Goal: Check status: Check status

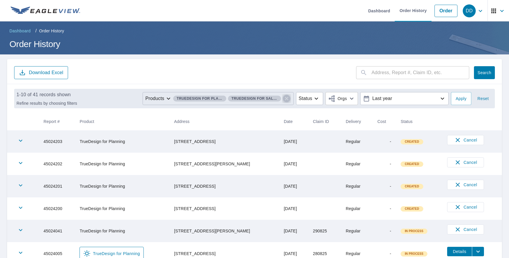
click at [288, 101] on icon "button" at bounding box center [286, 98] width 9 height 9
click at [283, 98] on icon "button" at bounding box center [286, 98] width 7 height 7
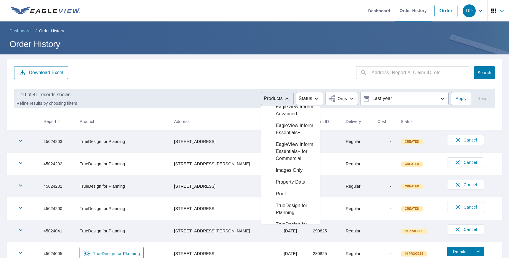
scroll to position [94, 0]
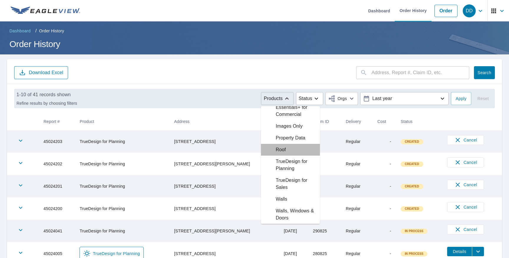
click at [281, 149] on p "Roof" at bounding box center [281, 149] width 10 height 7
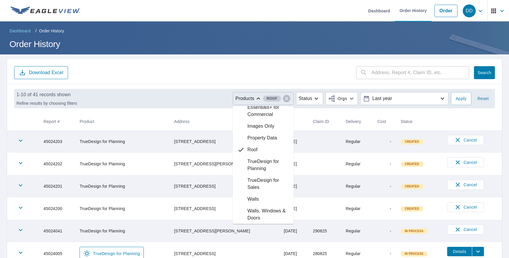
click at [289, 55] on main "​ Search Download Excel 1-10 of 41 records shown Refine results by choosing fil…" at bounding box center [254, 219] width 509 height 329
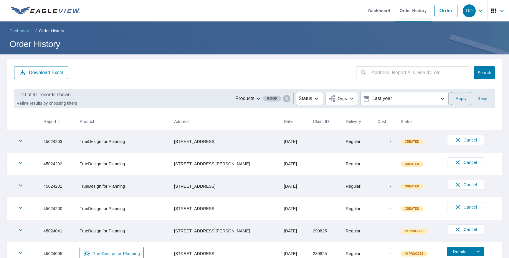
click at [461, 96] on span "Apply" at bounding box center [461, 98] width 11 height 7
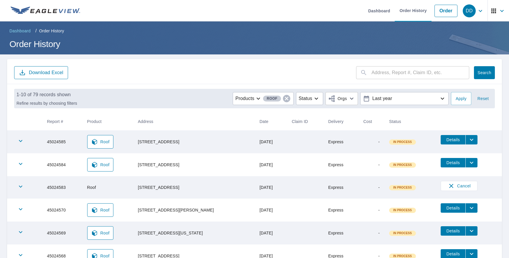
click at [60, 141] on td "45024585" at bounding box center [62, 142] width 40 height 23
copy td "45024585"
click at [97, 141] on icon at bounding box center [94, 142] width 5 height 6
